Goal: Task Accomplishment & Management: Use online tool/utility

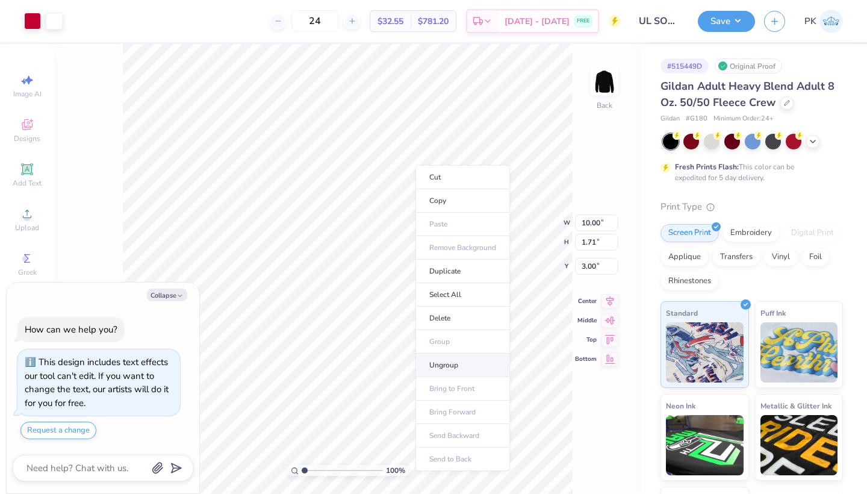
click at [476, 361] on li "Ungroup" at bounding box center [463, 365] width 95 height 23
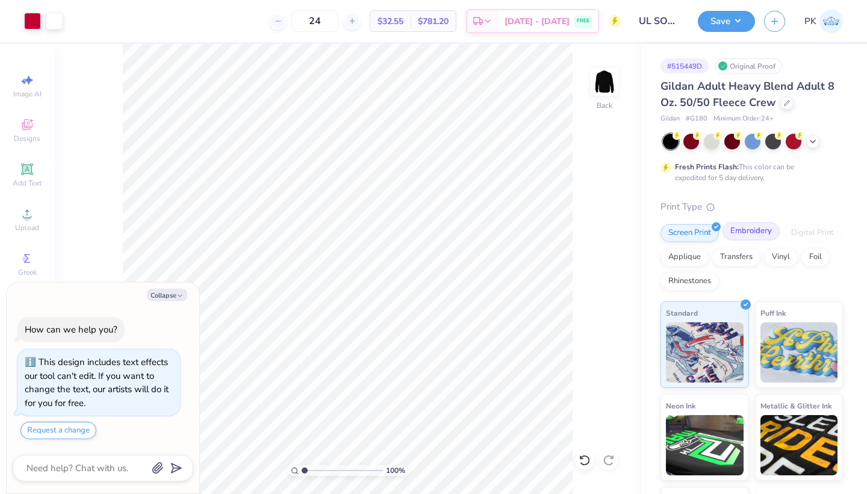
click at [746, 233] on div "Embroidery" at bounding box center [751, 231] width 57 height 18
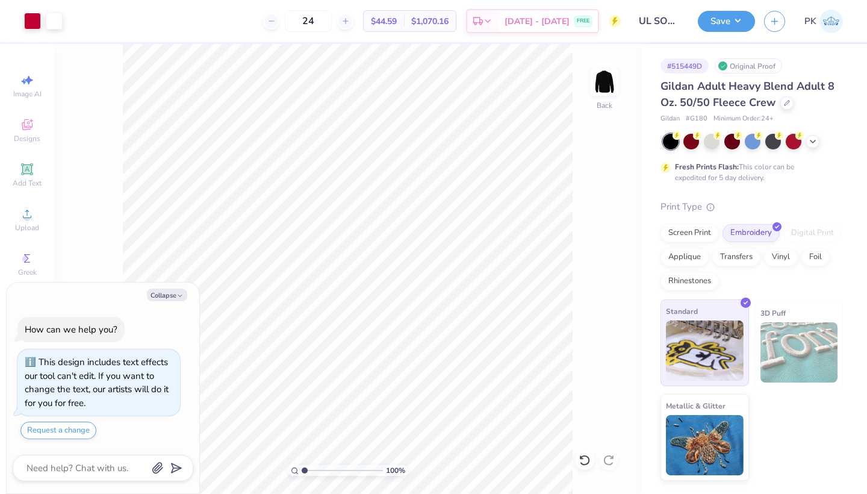
click at [707, 351] on img at bounding box center [705, 350] width 78 height 60
click at [728, 11] on button "Save" at bounding box center [726, 19] width 57 height 21
type textarea "x"
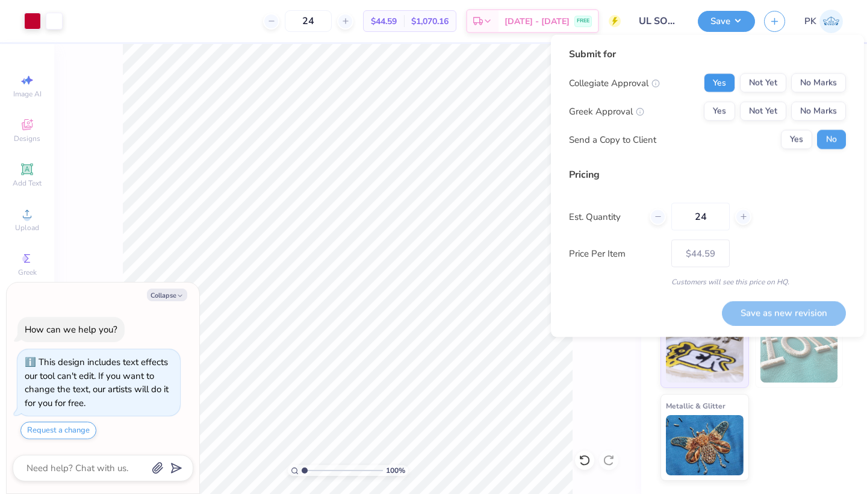
click at [722, 84] on button "Yes" at bounding box center [719, 82] width 31 height 19
click at [807, 107] on button "No Marks" at bounding box center [819, 111] width 55 height 19
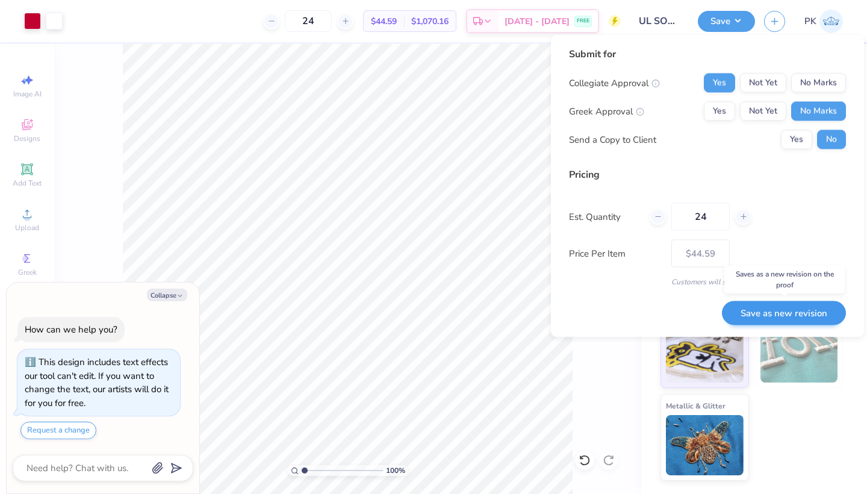
click at [781, 309] on button "Save as new revision" at bounding box center [784, 313] width 124 height 25
type input "$44.59"
type textarea "x"
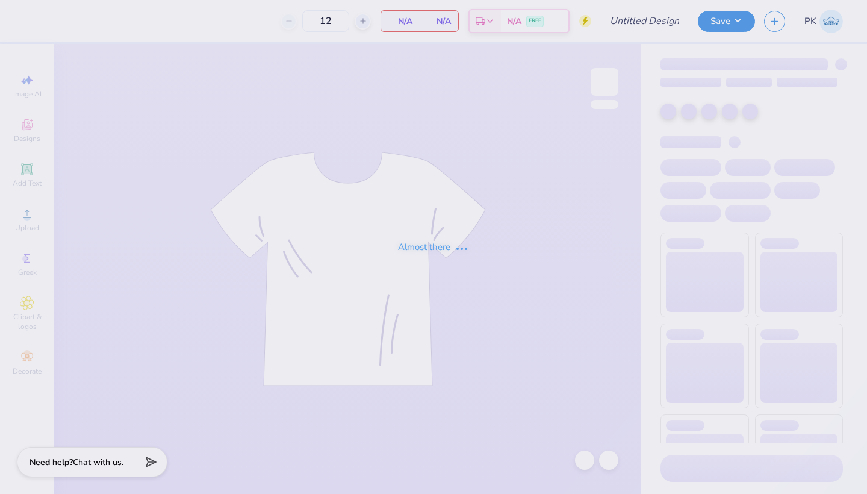
type input "UL SOM - 2025 Drop"
type input "24"
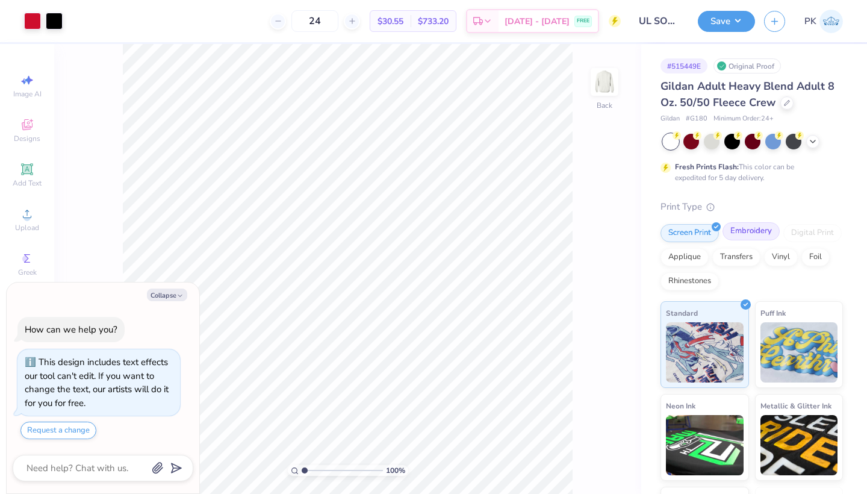
click at [740, 237] on div "Embroidery" at bounding box center [751, 231] width 57 height 18
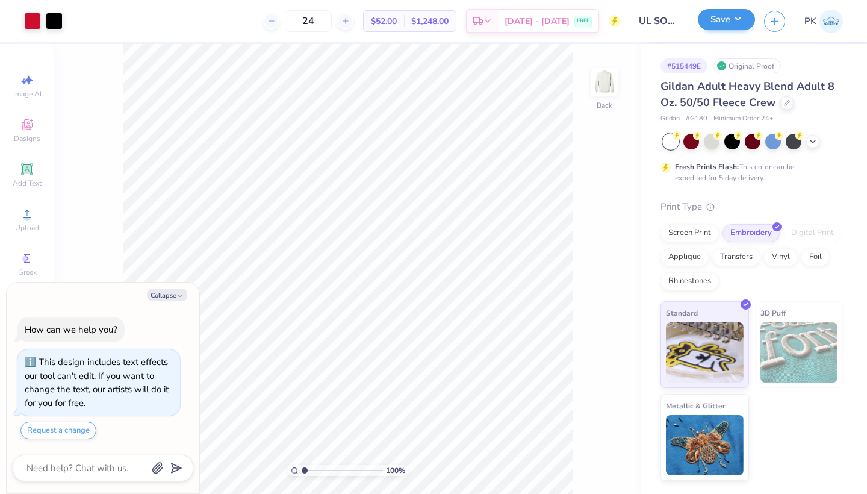
click at [726, 19] on button "Save" at bounding box center [726, 19] width 57 height 21
type textarea "x"
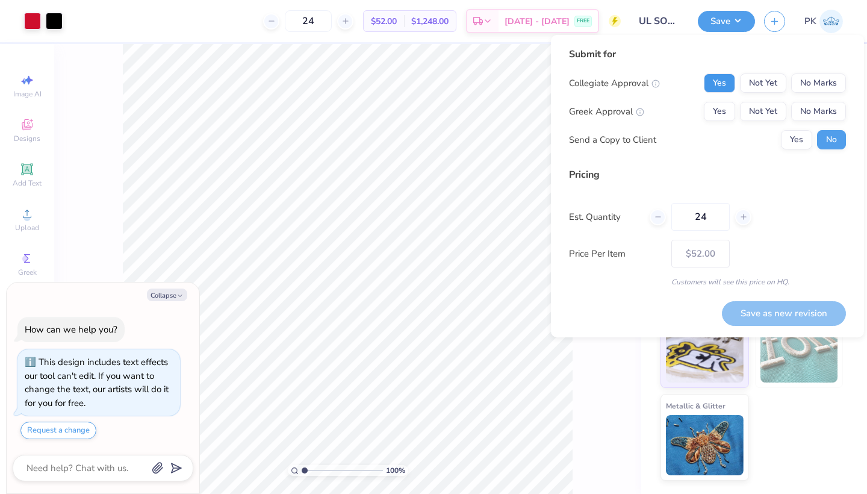
click at [733, 87] on button "Yes" at bounding box center [719, 82] width 31 height 19
click at [814, 119] on button "No Marks" at bounding box center [819, 111] width 55 height 19
click at [792, 314] on button "Save as new revision" at bounding box center [784, 313] width 124 height 25
type input "$52.00"
type textarea "x"
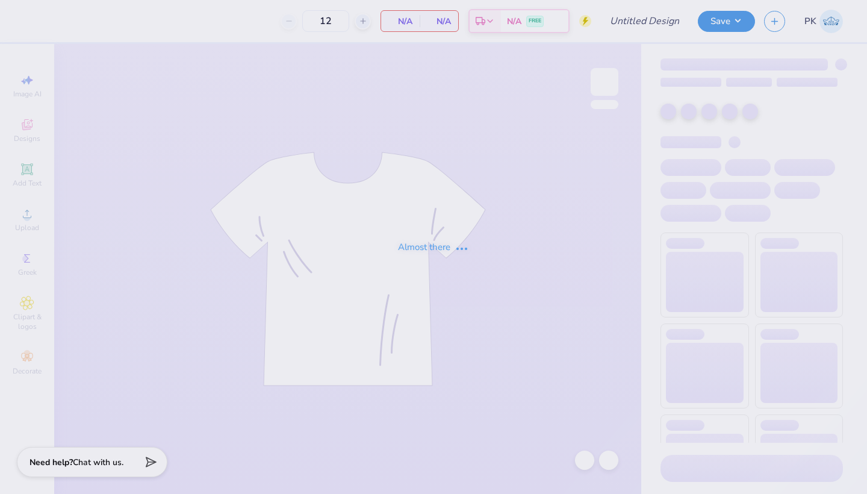
type input "24"
type input "UL SOM - 2025 Drop"
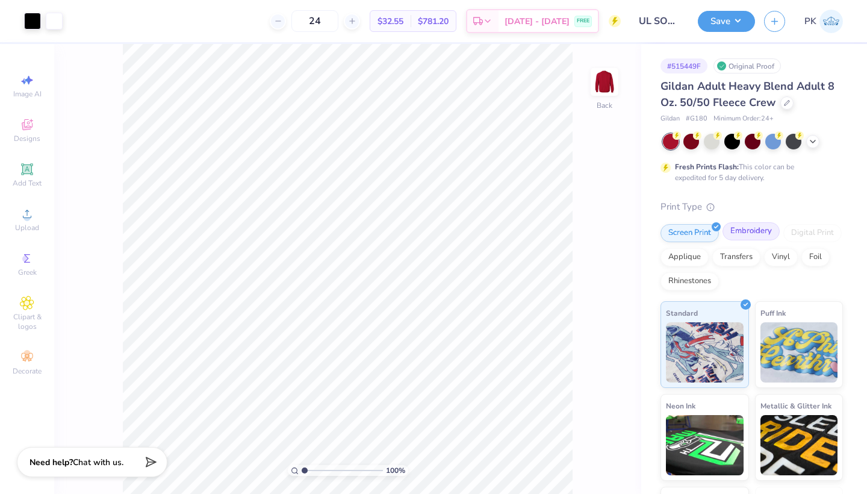
click at [746, 228] on div "Embroidery" at bounding box center [751, 231] width 57 height 18
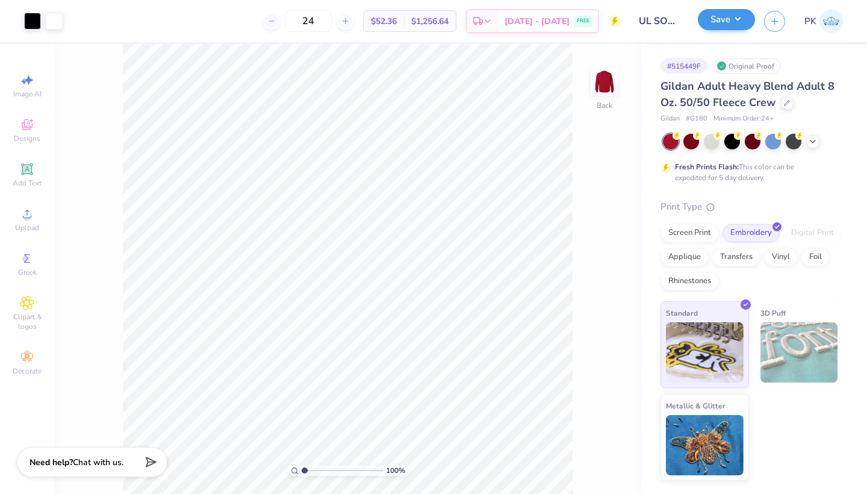
click at [721, 28] on button "Save" at bounding box center [726, 19] width 57 height 21
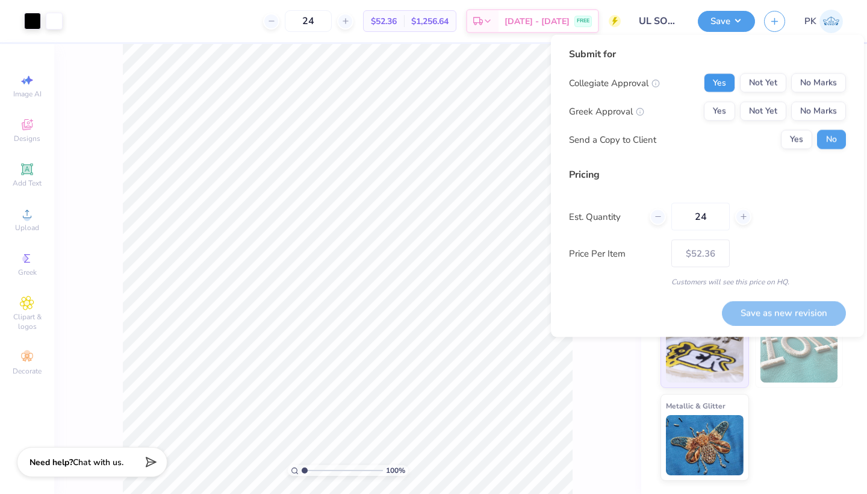
click at [720, 86] on button "Yes" at bounding box center [719, 82] width 31 height 19
click at [818, 121] on div "Collegiate Approval Yes Not Yet No Marks Greek Approval Yes Not Yet No Marks Se…" at bounding box center [707, 111] width 277 height 76
click at [819, 119] on button "No Marks" at bounding box center [819, 111] width 55 height 19
click at [773, 316] on button "Save as new revision" at bounding box center [784, 313] width 124 height 25
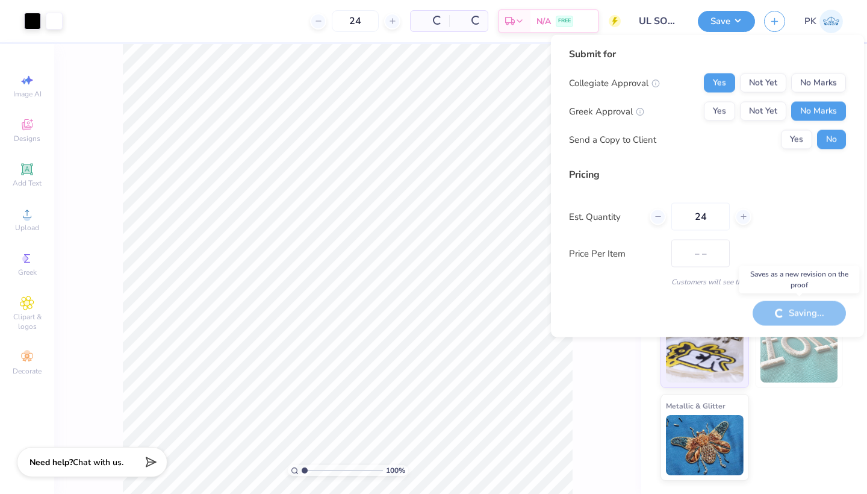
type input "$52.36"
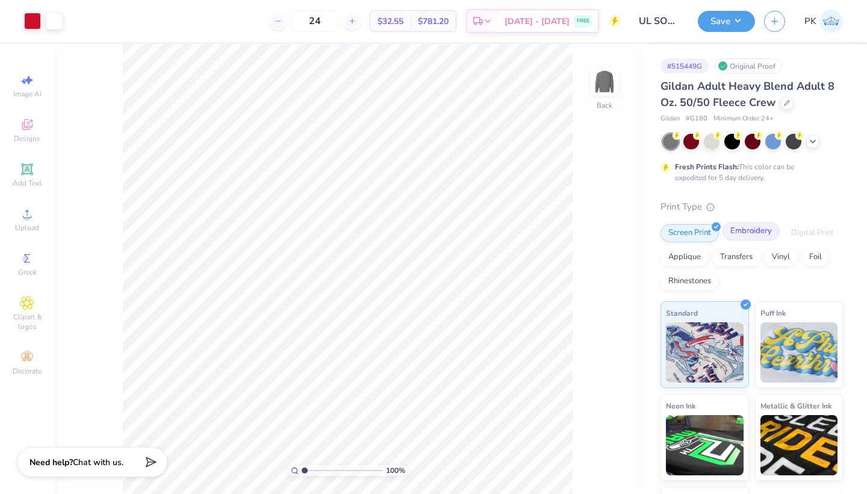
click at [749, 237] on div "Embroidery" at bounding box center [751, 231] width 57 height 18
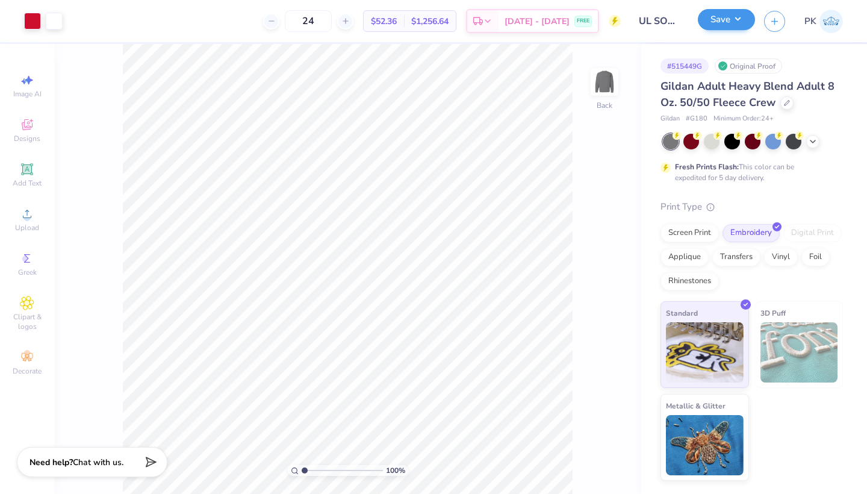
click at [725, 27] on button "Save" at bounding box center [726, 19] width 57 height 21
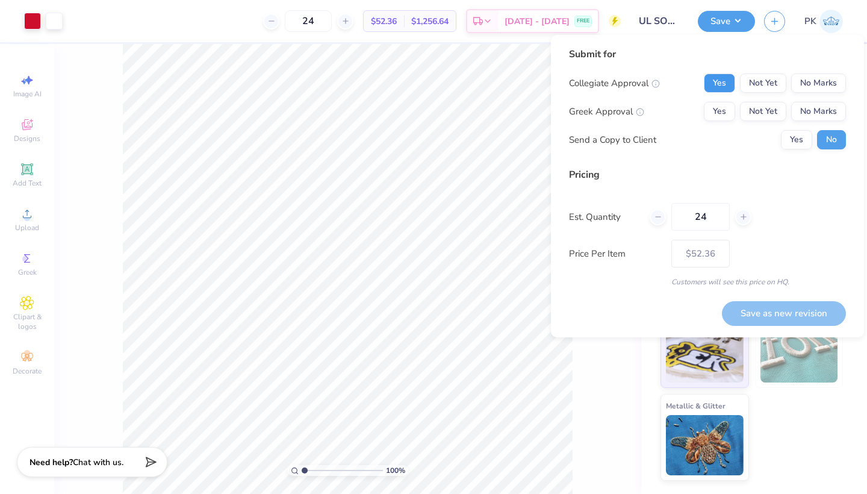
click at [723, 87] on button "Yes" at bounding box center [719, 82] width 31 height 19
click at [826, 105] on button "No Marks" at bounding box center [819, 111] width 55 height 19
click at [771, 306] on button "Save as new revision" at bounding box center [784, 313] width 124 height 25
type input "$52.36"
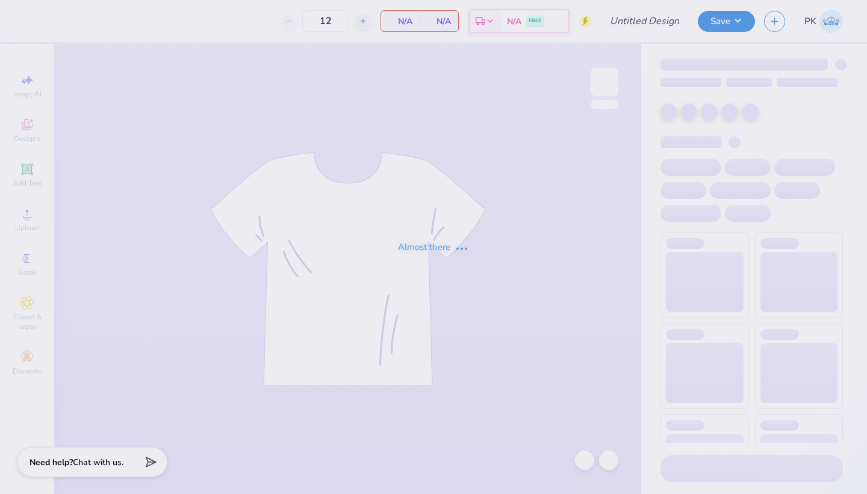
type input "UL SOM - 2025 Drop"
type input "24"
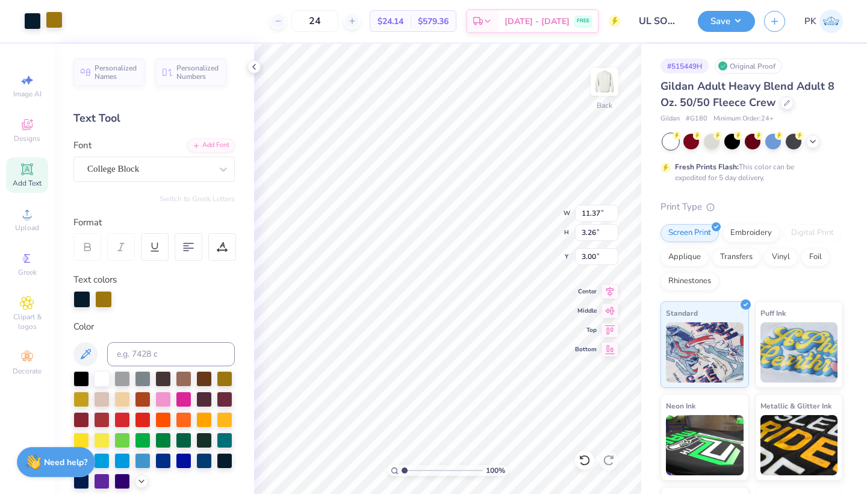
click at [52, 22] on div at bounding box center [54, 19] width 17 height 17
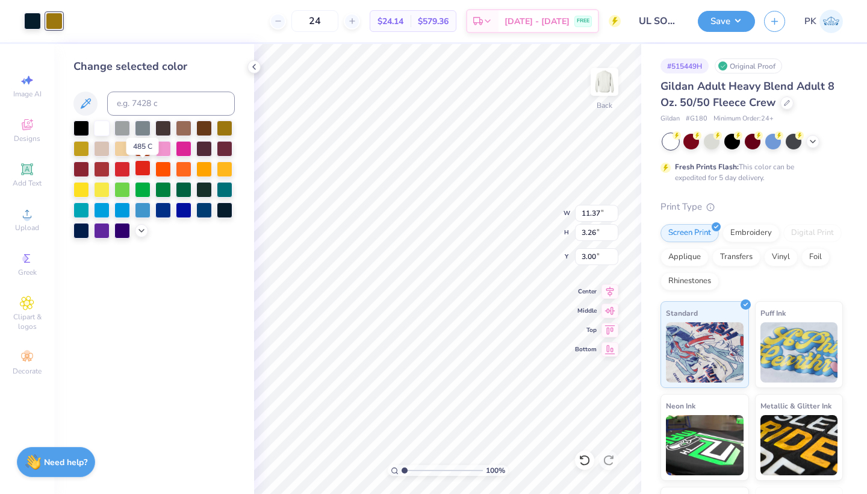
click at [147, 170] on div at bounding box center [143, 168] width 16 height 16
click at [31, 20] on div at bounding box center [32, 19] width 17 height 17
click at [78, 127] on div at bounding box center [81, 127] width 16 height 16
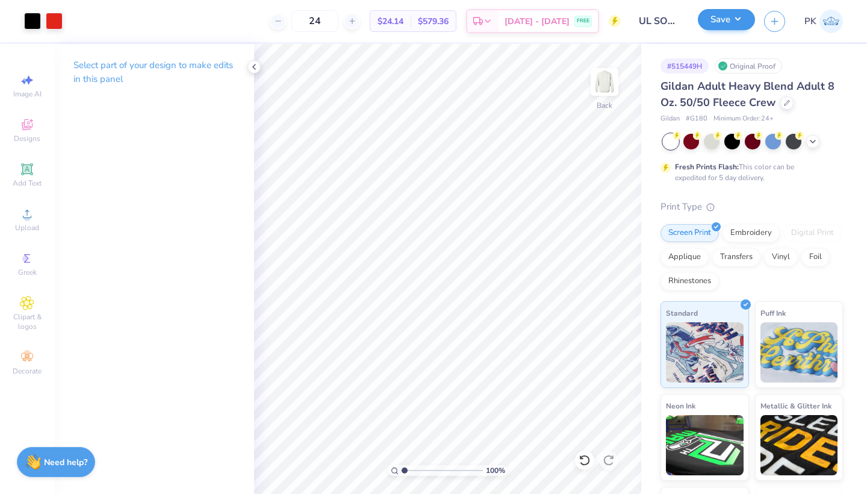
click at [711, 21] on button "Save" at bounding box center [726, 19] width 57 height 21
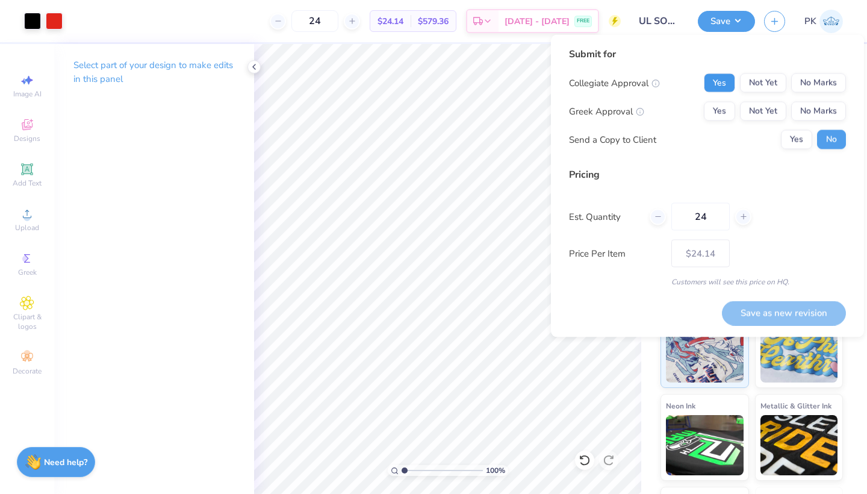
click at [728, 85] on button "Yes" at bounding box center [719, 82] width 31 height 19
click at [823, 105] on button "No Marks" at bounding box center [819, 111] width 55 height 19
click at [780, 310] on button "Save as new revision" at bounding box center [784, 313] width 124 height 25
type input "$30.55"
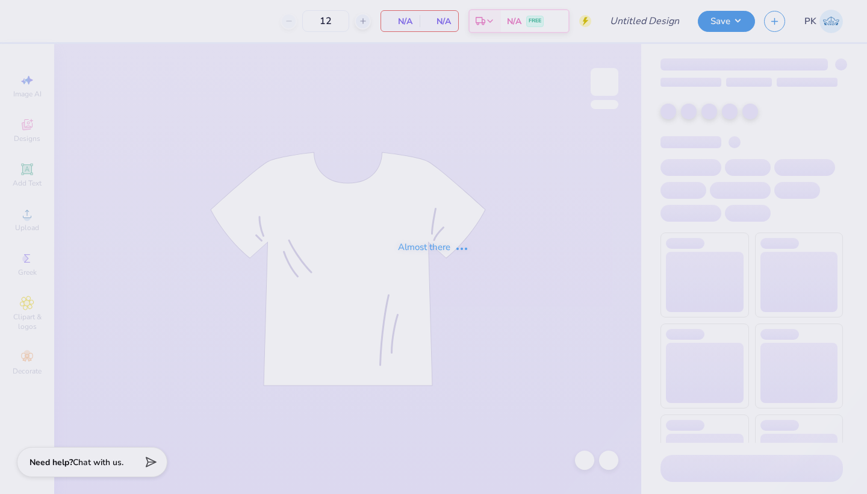
type input "24"
type input "UL SOM - 2025 Drop"
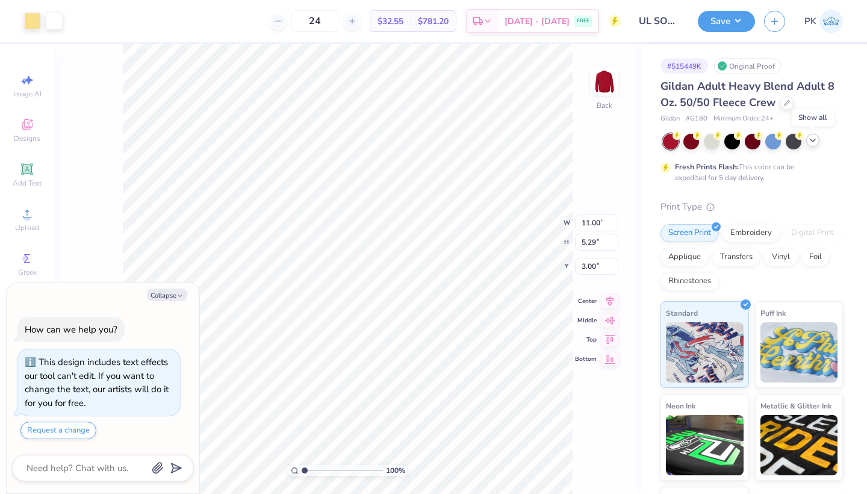
click at [816, 140] on icon at bounding box center [813, 141] width 10 height 10
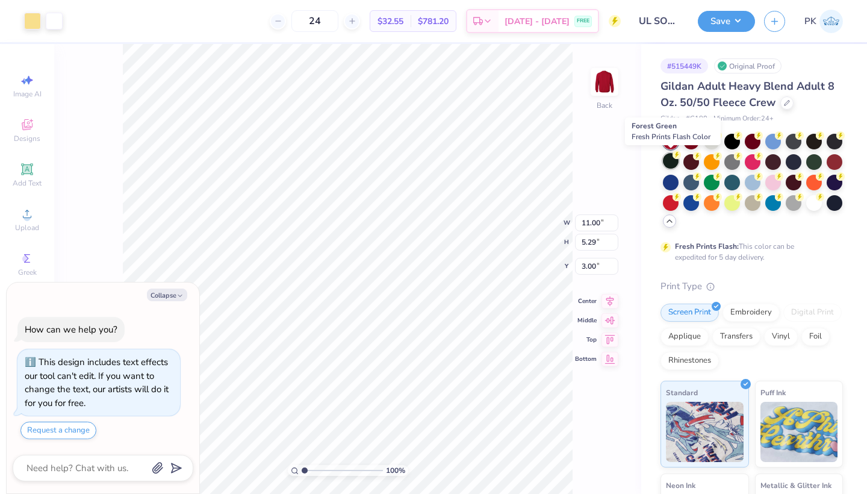
click at [667, 162] on div at bounding box center [671, 161] width 16 height 16
click at [29, 14] on div at bounding box center [32, 19] width 17 height 17
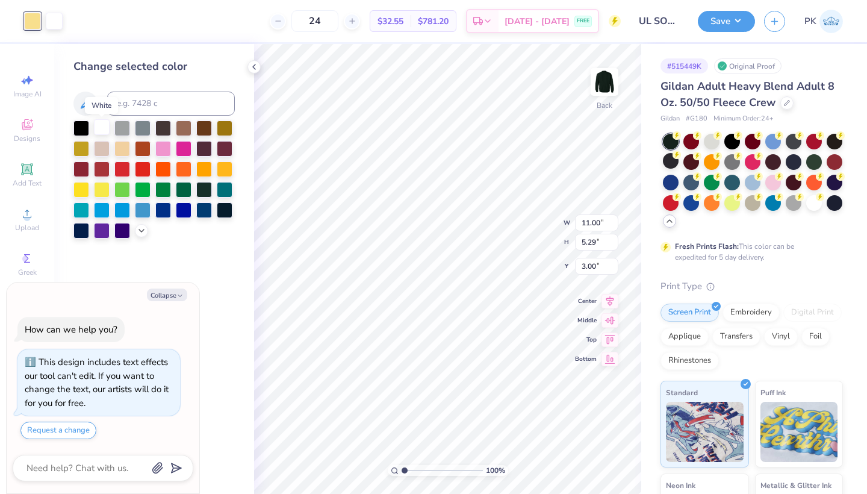
click at [98, 128] on div at bounding box center [102, 127] width 16 height 16
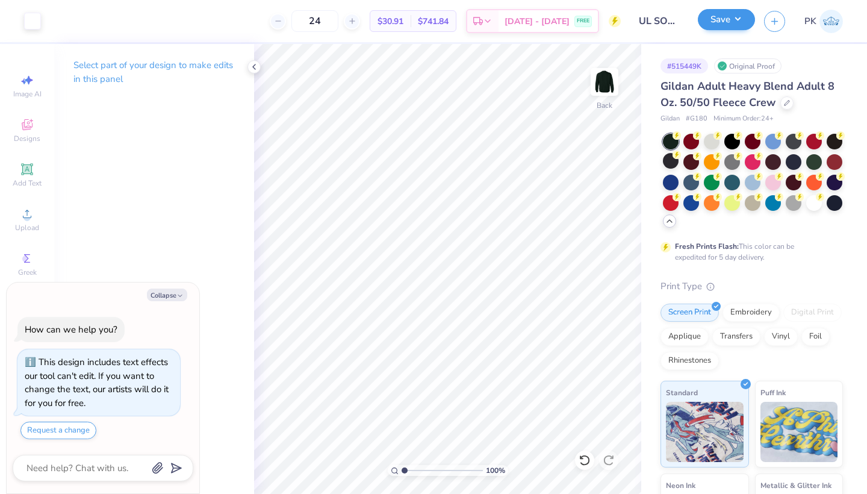
click at [719, 21] on button "Save" at bounding box center [726, 19] width 57 height 21
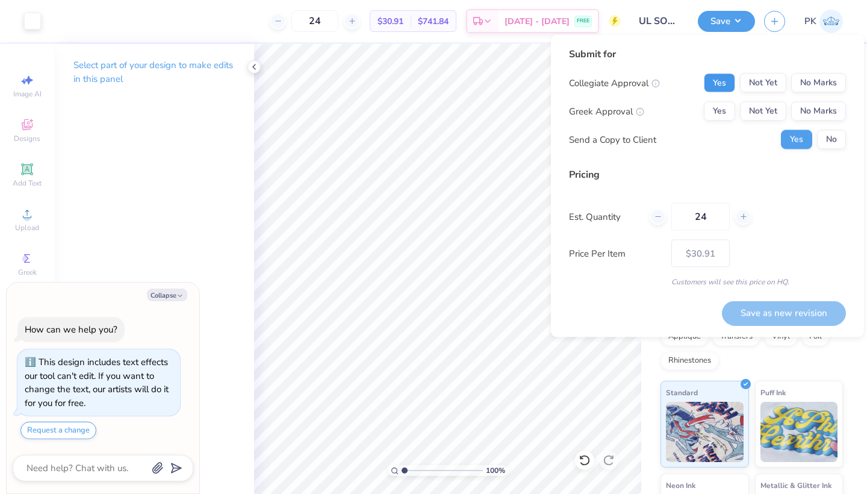
click at [730, 89] on button "Yes" at bounding box center [719, 82] width 31 height 19
click at [834, 124] on div "Collegiate Approval Yes Not Yet No Marks Greek Approval Yes Not Yet No Marks Se…" at bounding box center [707, 111] width 277 height 76
click at [829, 111] on button "No Marks" at bounding box center [819, 111] width 55 height 19
click at [829, 127] on div "Collegiate Approval Yes Not Yet No Marks Greek Approval Yes Not Yet No Marks Se…" at bounding box center [707, 111] width 277 height 76
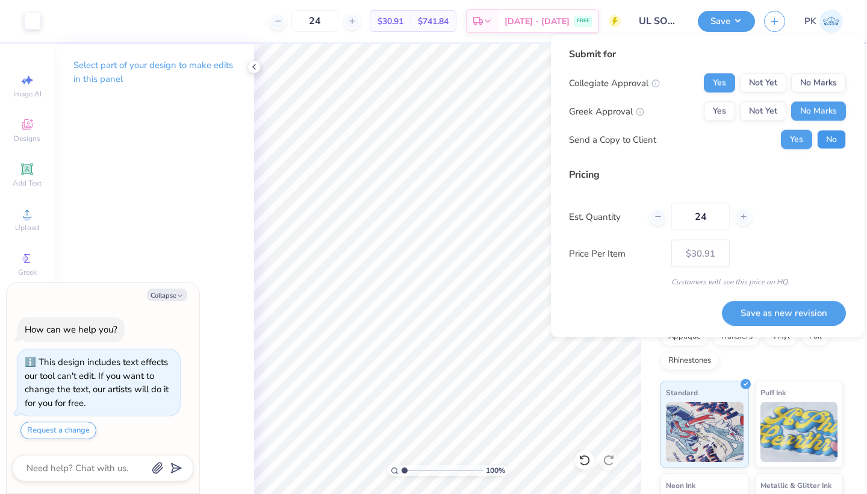
click at [829, 132] on button "No" at bounding box center [831, 139] width 29 height 19
type textarea "x"
click at [769, 316] on button "Save as new revision" at bounding box center [784, 313] width 124 height 25
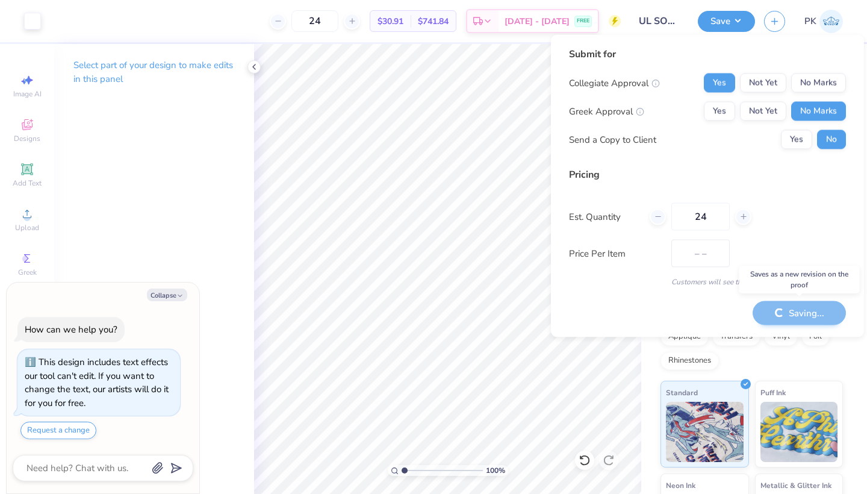
type input "$30.91"
type textarea "x"
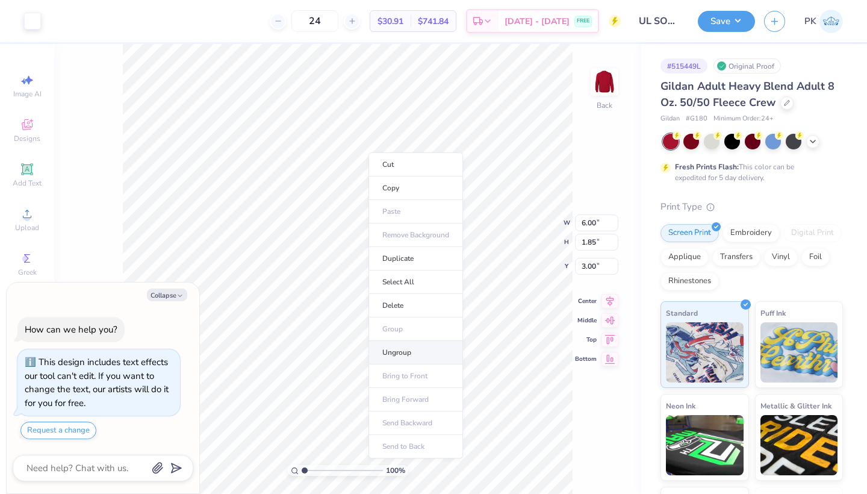
click at [414, 349] on li "Ungroup" at bounding box center [416, 352] width 95 height 23
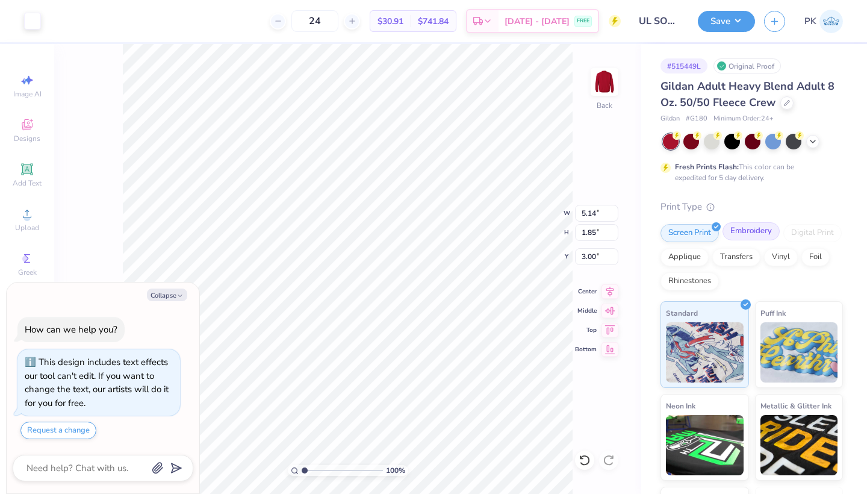
click at [754, 228] on div "Embroidery" at bounding box center [751, 231] width 57 height 18
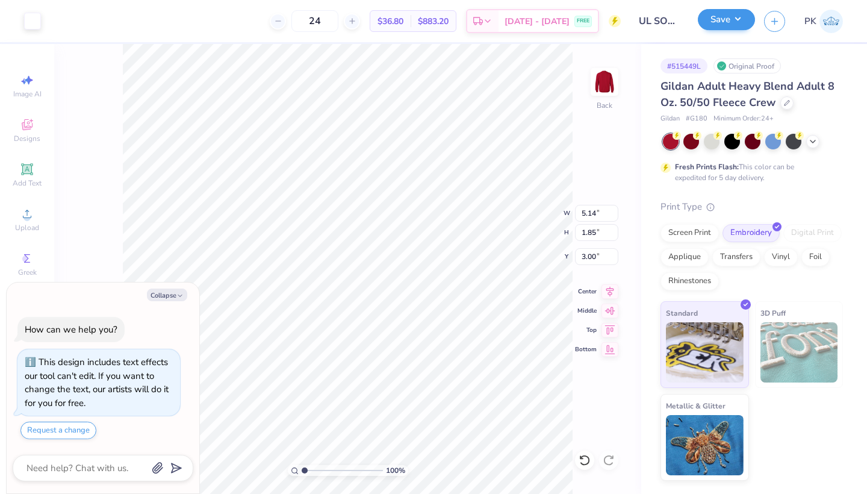
click at [721, 28] on button "Save" at bounding box center [726, 19] width 57 height 21
type textarea "x"
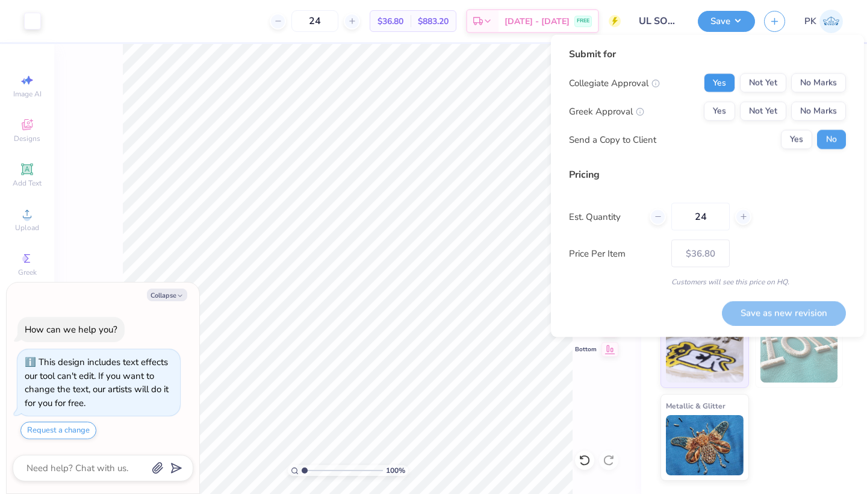
click at [718, 89] on button "Yes" at bounding box center [719, 82] width 31 height 19
drag, startPoint x: 812, startPoint y: 113, endPoint x: 812, endPoint y: 125, distance: 12.7
click at [812, 113] on button "No Marks" at bounding box center [819, 111] width 55 height 19
click at [799, 284] on div "Customers will see this price on HQ." at bounding box center [707, 281] width 277 height 11
click at [790, 305] on button "Save as new revision" at bounding box center [784, 313] width 124 height 25
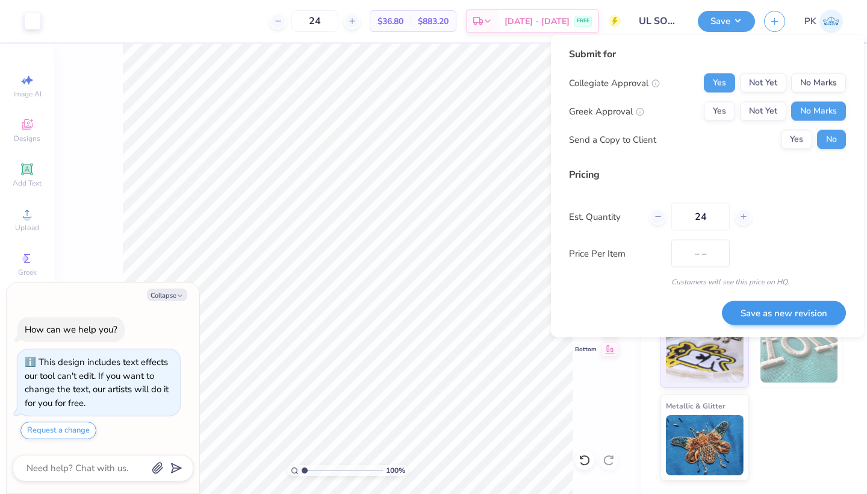
type input "$36.80"
type textarea "x"
